Goal: Download file/media

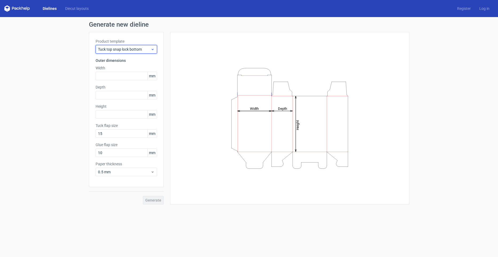
click at [113, 52] on span "Tuck top snap lock bottom" at bounding box center [124, 49] width 53 height 5
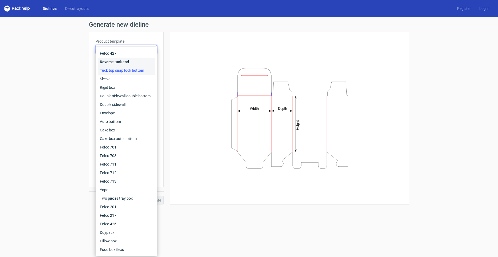
click at [114, 60] on div "Reverse tuck end" at bounding box center [126, 62] width 57 height 9
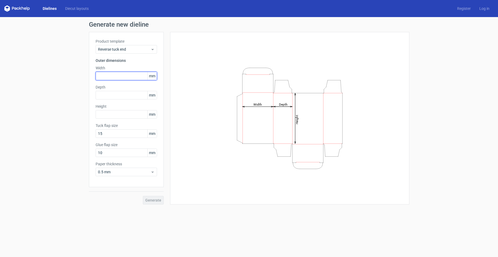
click at [107, 78] on input "text" at bounding box center [126, 76] width 61 height 9
type input "80"
type input "266"
click at [137, 172] on span "0.5 mm" at bounding box center [124, 171] width 53 height 5
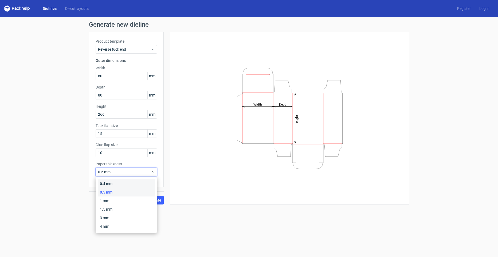
click at [124, 182] on div "0.4 mm" at bounding box center [126, 184] width 57 height 9
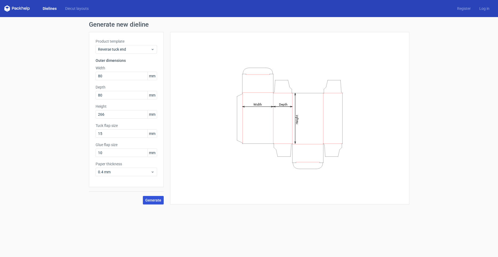
click at [149, 199] on span "Generate" at bounding box center [153, 201] width 16 height 4
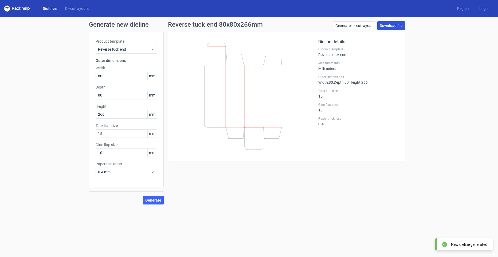
click at [391, 24] on link "Download file" at bounding box center [391, 25] width 28 height 9
click at [443, 92] on div "Generate new dieline Product template Reverse tuck end Outer dimensions Width 8…" at bounding box center [249, 113] width 498 height 192
click at [394, 29] on link "Download file" at bounding box center [391, 25] width 28 height 9
click at [148, 207] on div "Generate new dieline Product template Reverse tuck end Outer dimensions Width 8…" at bounding box center [249, 113] width 498 height 192
click at [167, 203] on div "Reverse tuck end 80x80x266mm Generate diecut layout Download file Dieline detai…" at bounding box center [287, 112] width 246 height 183
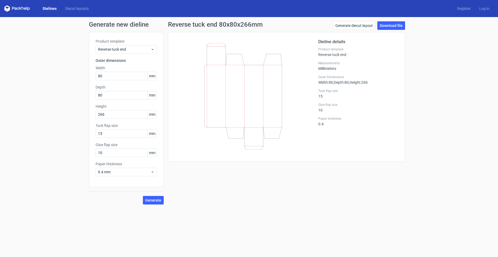
click at [157, 205] on div "Generate new dieline Product template Reverse tuck end Outer dimensions Width 8…" at bounding box center [249, 113] width 498 height 192
click at [162, 202] on button "Generate" at bounding box center [153, 200] width 21 height 9
drag, startPoint x: 373, startPoint y: 193, endPoint x: 372, endPoint y: 187, distance: 6.3
click at [373, 193] on div "Reverse tuck end 80x80x266mm Generate diecut layout Download file Dieline detai…" at bounding box center [287, 112] width 246 height 183
click at [367, 26] on link "Generate diecut layout" at bounding box center [354, 25] width 42 height 9
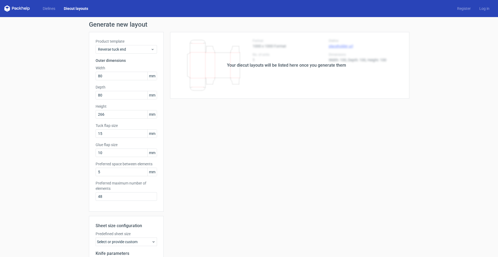
click at [289, 133] on div "Your diecut layouts will be listed here once you generate them Height Depth Wid…" at bounding box center [287, 177] width 246 height 290
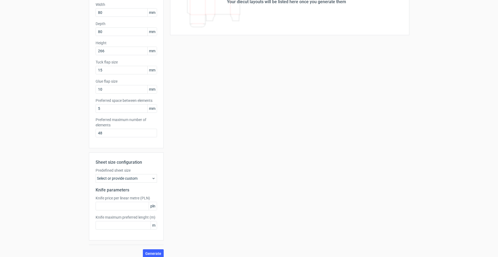
scroll to position [69, 0]
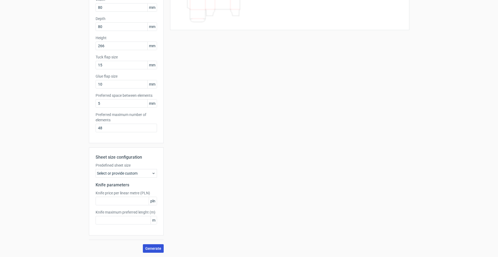
click at [157, 251] on button "Generate" at bounding box center [153, 249] width 21 height 9
click at [147, 174] on div "Select or provide custom" at bounding box center [126, 173] width 61 height 9
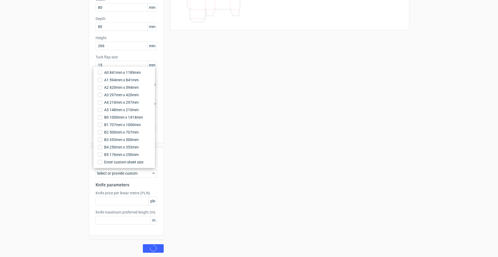
click at [203, 157] on div "Your diecut layouts will be listed here once you generate them Height Depth Wid…" at bounding box center [287, 108] width 246 height 290
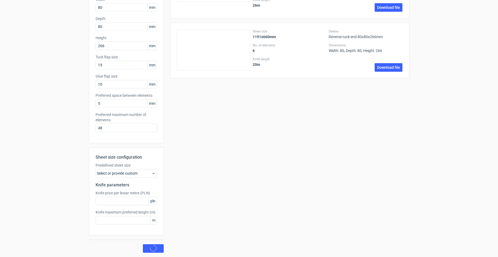
scroll to position [0, 0]
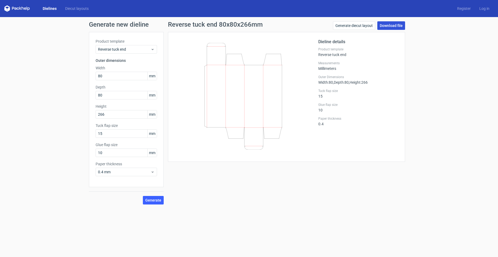
click at [389, 27] on link "Download file" at bounding box center [391, 25] width 28 height 9
